Goal: Information Seeking & Learning: Learn about a topic

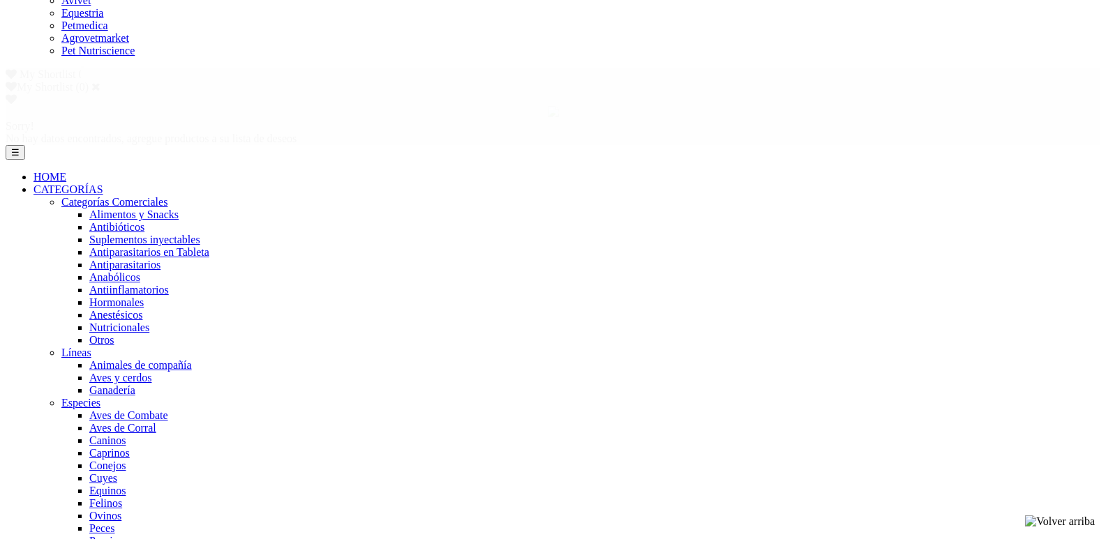
scroll to position [664, 0]
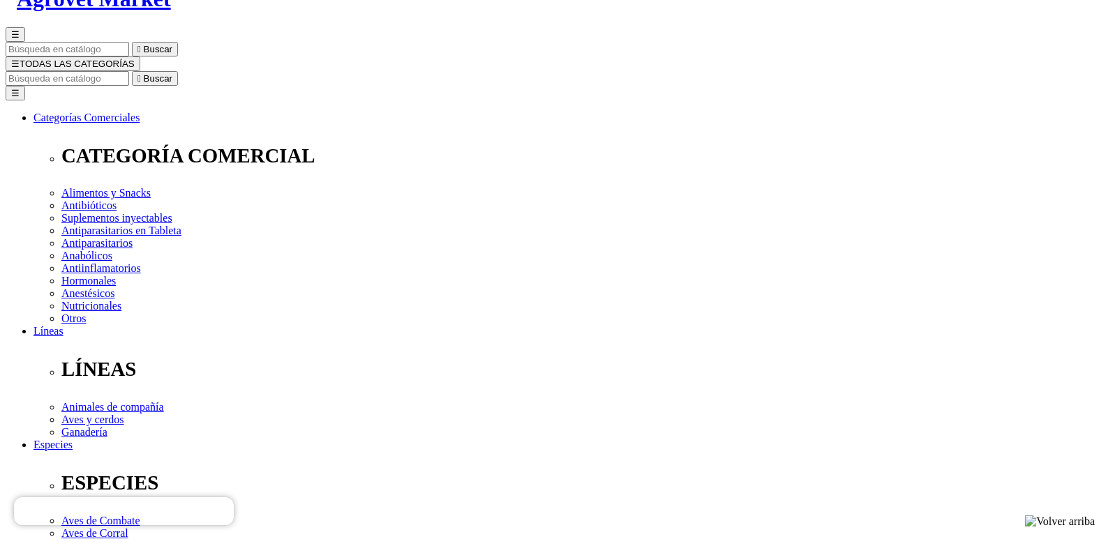
scroll to position [140, 0]
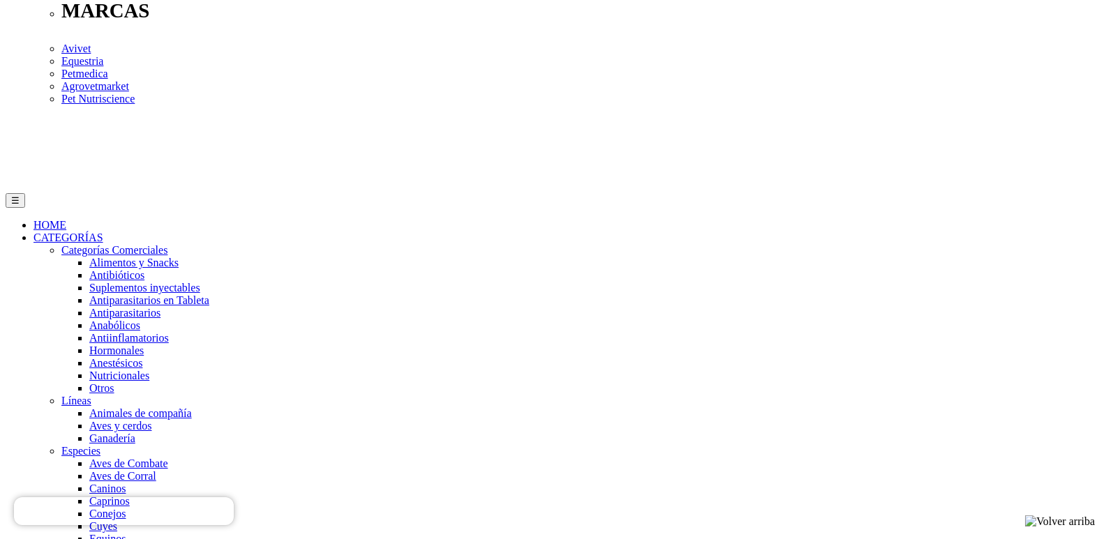
scroll to position [664, 0]
